Goal: Check status: Check status

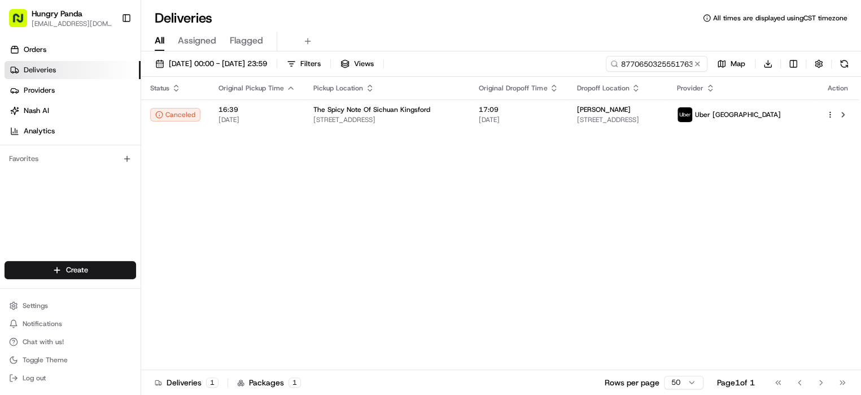
click at [654, 64] on input "877065032555176375947" at bounding box center [657, 64] width 102 height 16
drag, startPoint x: 0, startPoint y: 0, endPoint x: 652, endPoint y: 62, distance: 654.7
click at [652, 62] on input "877065032555176375947" at bounding box center [640, 64] width 136 height 16
paste input "7774650635459741022178"
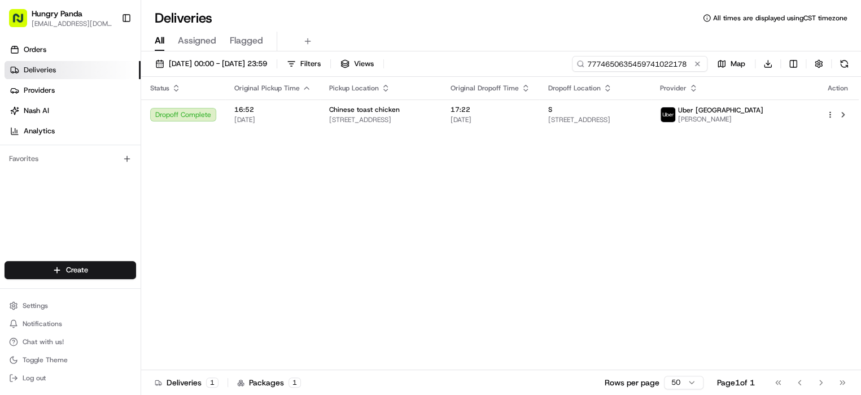
type input "7774650635459741022178"
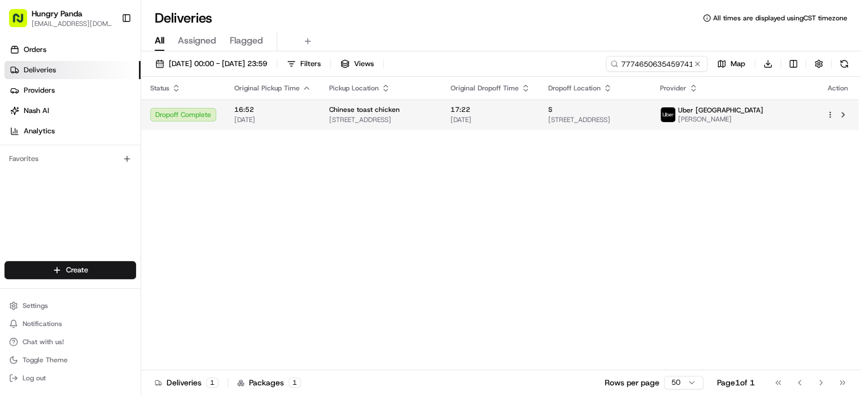
click at [642, 112] on div "S" at bounding box center [595, 109] width 94 height 9
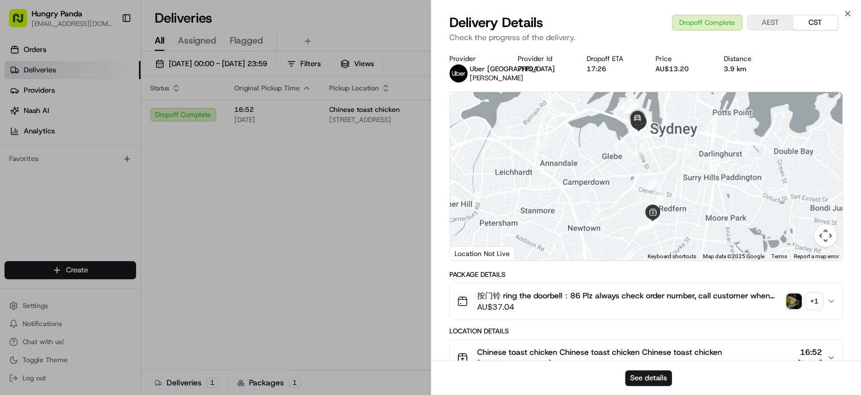
click at [795, 299] on img "button" at bounding box center [794, 301] width 16 height 16
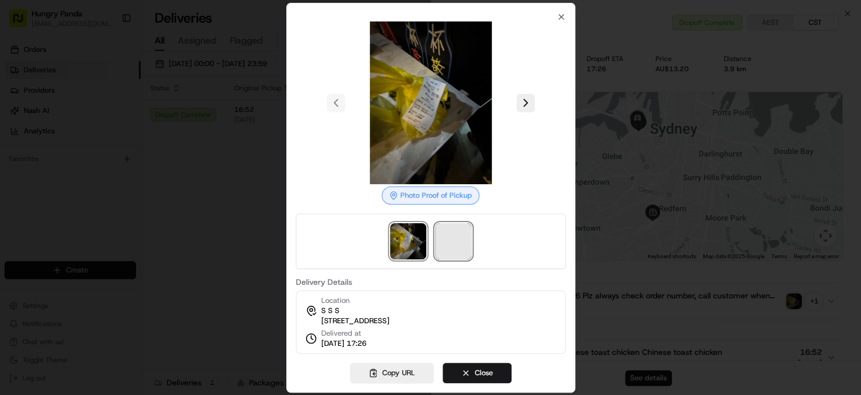
click at [450, 240] on span at bounding box center [453, 241] width 36 height 36
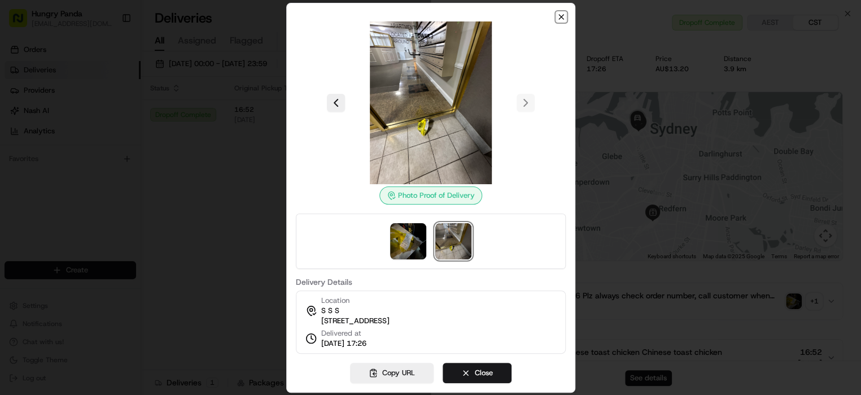
click at [559, 15] on icon "button" at bounding box center [561, 16] width 9 height 9
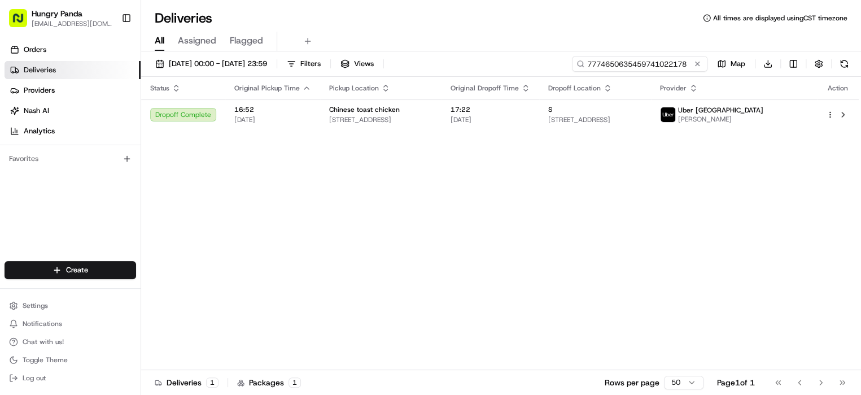
click at [662, 65] on input "7774650635459741022178" at bounding box center [640, 64] width 136 height 16
paste input "2285682335956703191359"
type input "2285682335956703191359"
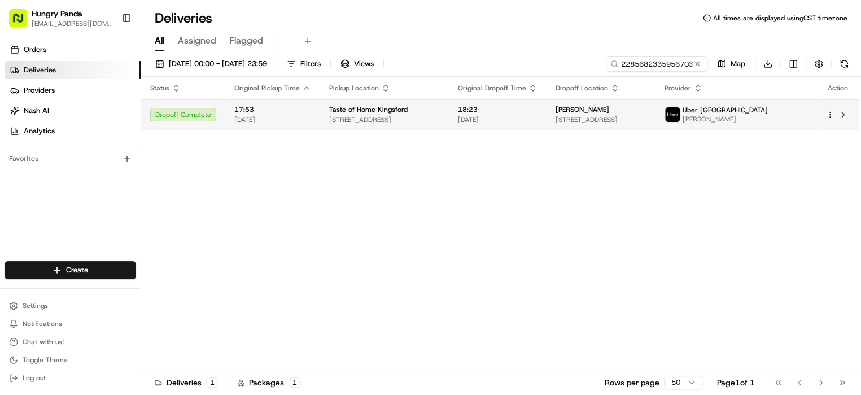
click at [647, 107] on div "[PERSON_NAME]" at bounding box center [601, 109] width 91 height 9
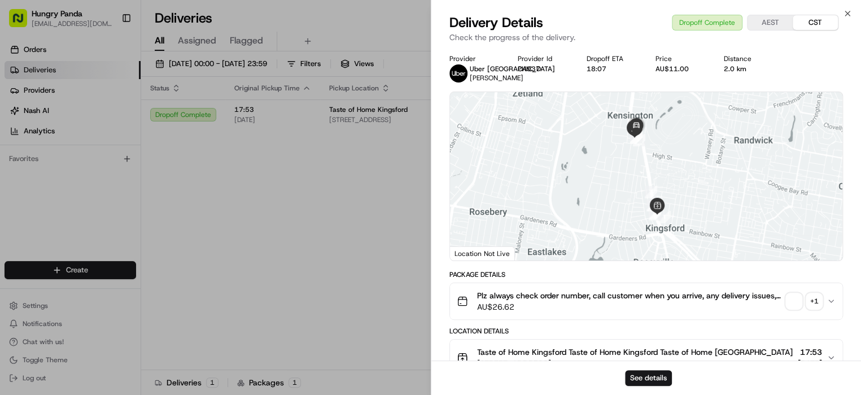
click at [810, 309] on div "+ 1" at bounding box center [815, 301] width 16 height 16
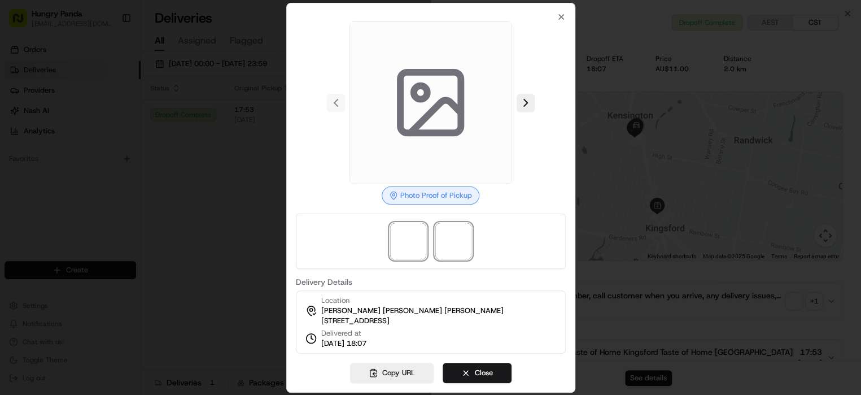
drag, startPoint x: 465, startPoint y: 235, endPoint x: 471, endPoint y: 235, distance: 6.2
click at [471, 235] on div at bounding box center [431, 240] width 270 height 55
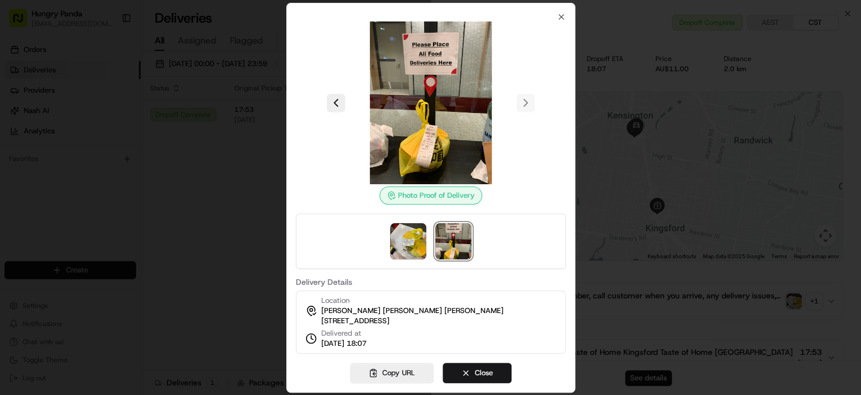
click at [732, 105] on div at bounding box center [430, 197] width 861 height 395
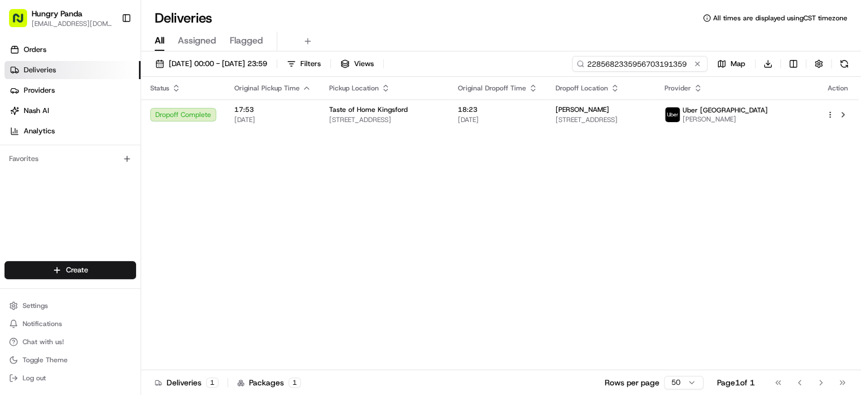
click at [637, 58] on input "2285682335956703191359" at bounding box center [640, 64] width 136 height 16
drag, startPoint x: 637, startPoint y: 58, endPoint x: 646, endPoint y: 63, distance: 10.1
click at [646, 63] on input "2285682335956703191359" at bounding box center [640, 64] width 136 height 16
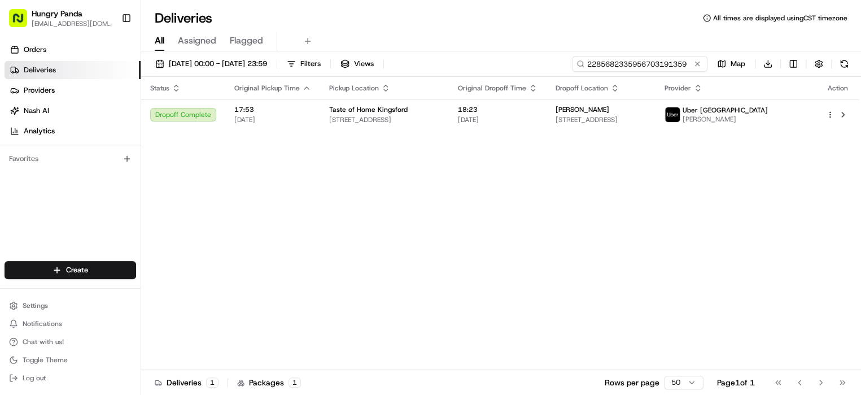
paste input
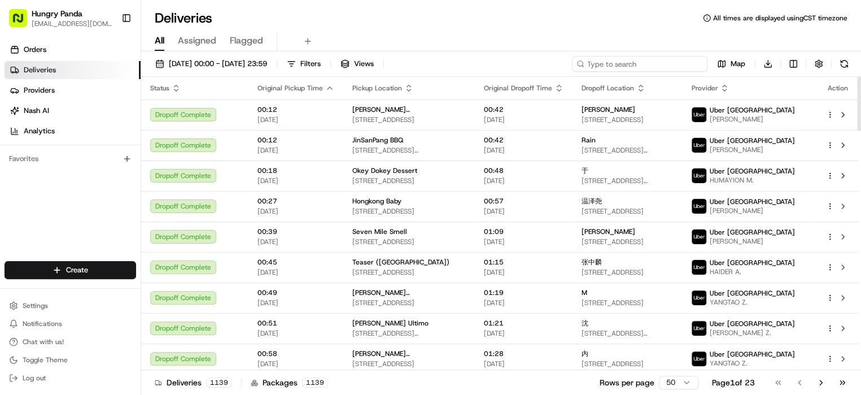
click at [663, 66] on input at bounding box center [640, 64] width 136 height 16
paste input "7774650635459741022178"
type input "7774650635459741022178"
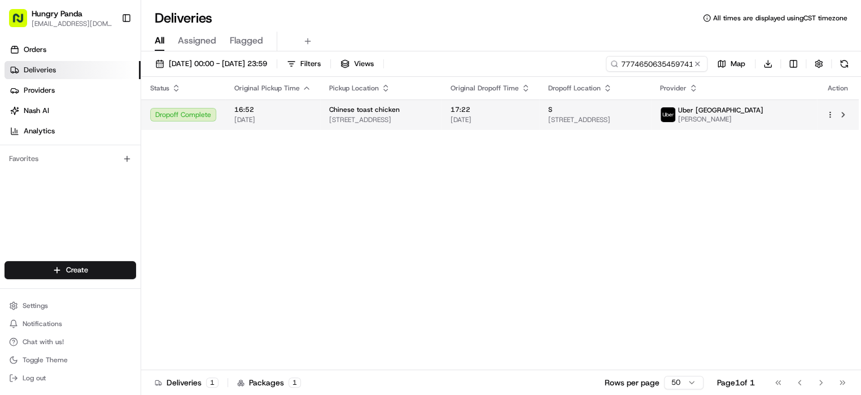
click at [642, 118] on span "[STREET_ADDRESS]" at bounding box center [595, 119] width 94 height 9
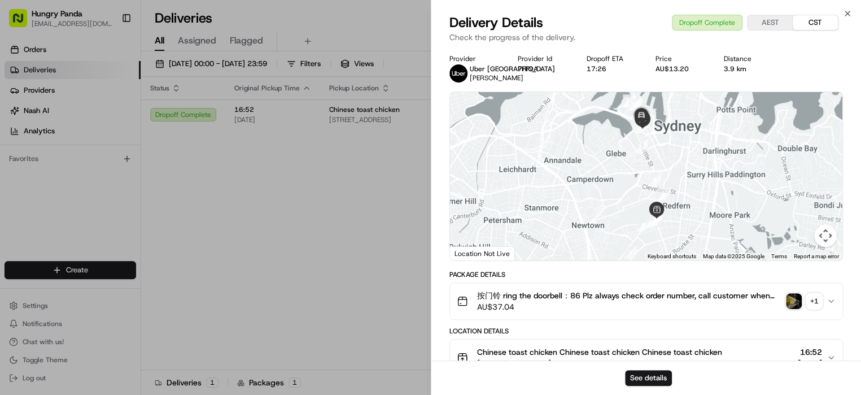
click at [815, 300] on div "+ 1" at bounding box center [815, 301] width 16 height 16
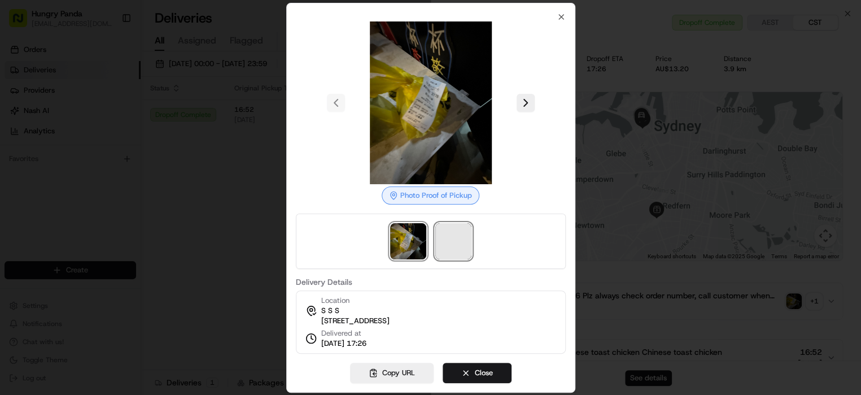
click at [454, 234] on span at bounding box center [453, 241] width 36 height 36
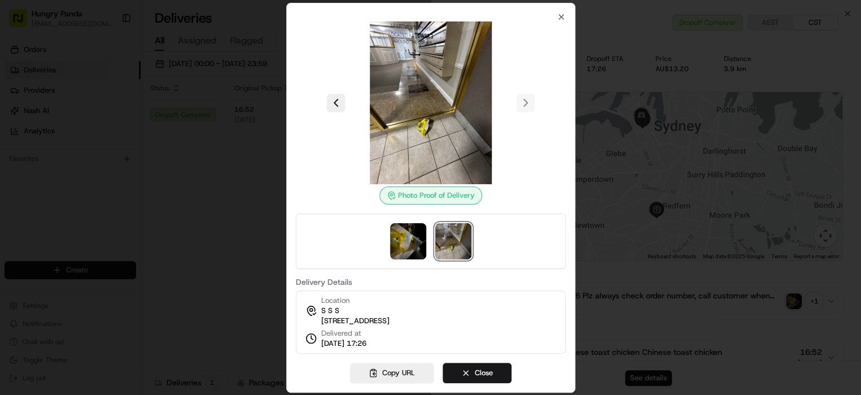
click at [208, 226] on div at bounding box center [430, 197] width 861 height 395
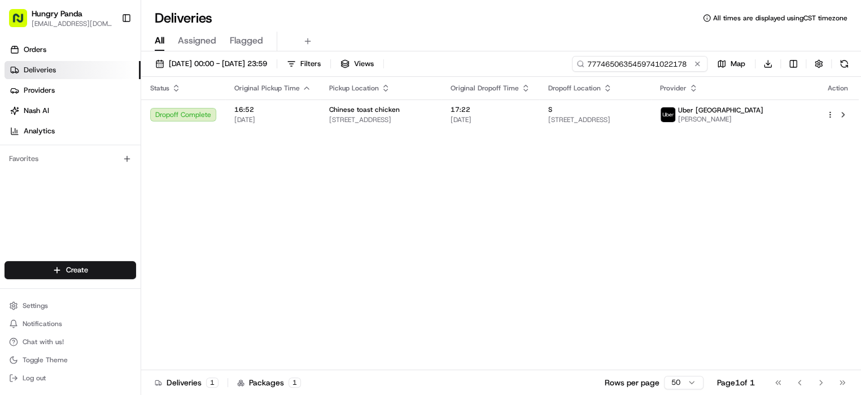
click at [671, 65] on input "7774650635459741022178" at bounding box center [640, 64] width 136 height 16
